Goal: Information Seeking & Learning: Find specific fact

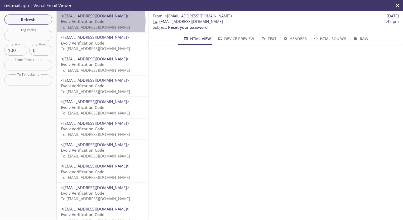
click at [83, 21] on span "Evolv Verification Code" at bounding box center [83, 21] width 44 height 5
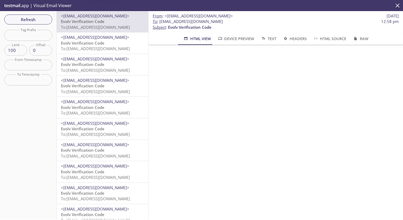
click at [87, 46] on p "Evolv Verification Code To: evolvportal.osevolvemployee@inbox.testmail.app" at bounding box center [102, 45] width 83 height 11
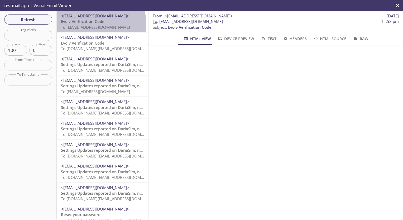
click at [97, 24] on span "Evolv Verification Code" at bounding box center [83, 21] width 44 height 5
